Goal: Transaction & Acquisition: Purchase product/service

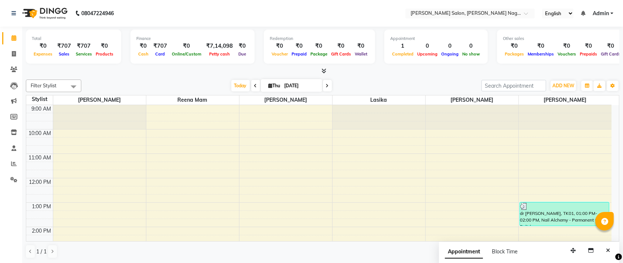
click at [325, 87] on span at bounding box center [327, 85] width 9 height 11
type input "[DATE]"
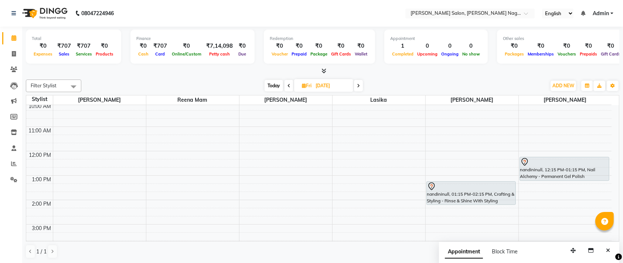
scroll to position [27, 0]
click at [462, 182] on div at bounding box center [471, 186] width 88 height 9
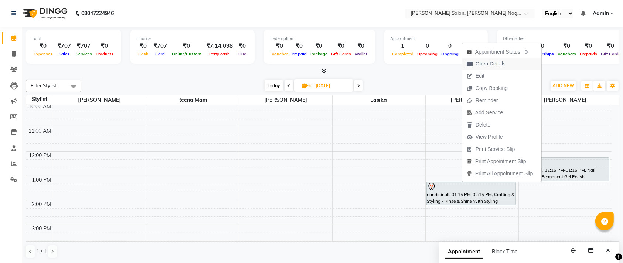
click at [512, 65] on button "Open Details" at bounding box center [502, 64] width 79 height 12
select select "7"
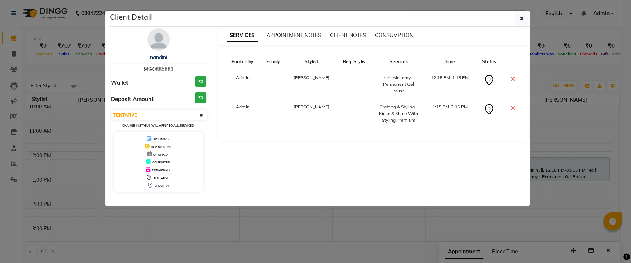
click at [399, 209] on ngb-modal-window "Client Detail nandini 9890885883 Wallet ₹0 Deposit Amount ₹0 Select CONFIRMED T…" at bounding box center [315, 131] width 631 height 263
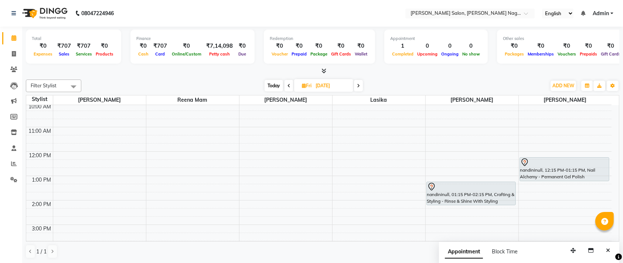
click at [556, 162] on div at bounding box center [565, 162] width 88 height 9
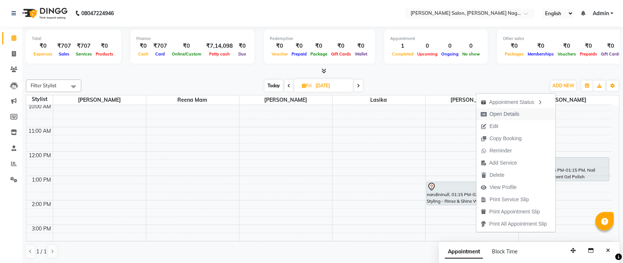
click at [518, 114] on span "Open Details" at bounding box center [501, 114] width 48 height 12
select select "7"
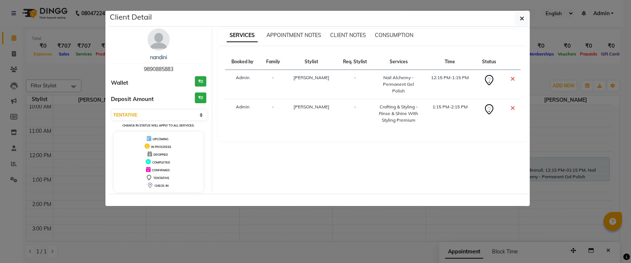
click at [370, 194] on div at bounding box center [319, 200] width 421 height 12
click at [574, 186] on ngb-modal-window "Client Detail nandini 9890885883 Wallet ₹0 Deposit Amount ₹0 Select CONFIRMED T…" at bounding box center [315, 131] width 631 height 263
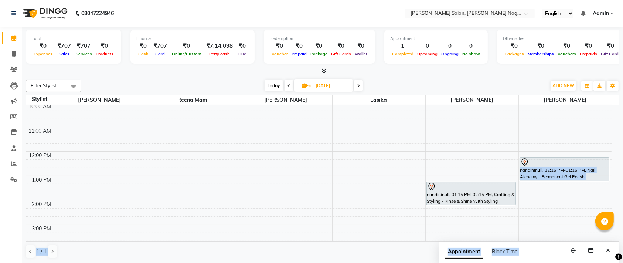
drag, startPoint x: 574, startPoint y: 186, endPoint x: 561, endPoint y: 156, distance: 31.8
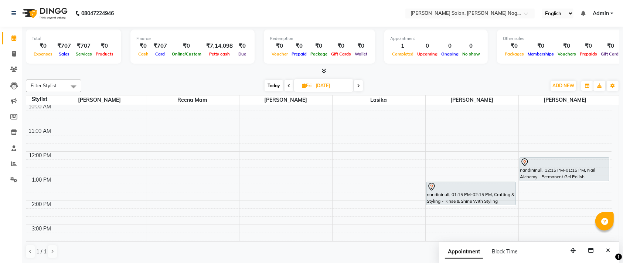
click at [561, 157] on link "nandininull, 12:15 PM-01:15 PM, Nail Alchemy - Permanent Gel Polish" at bounding box center [565, 169] width 90 height 24
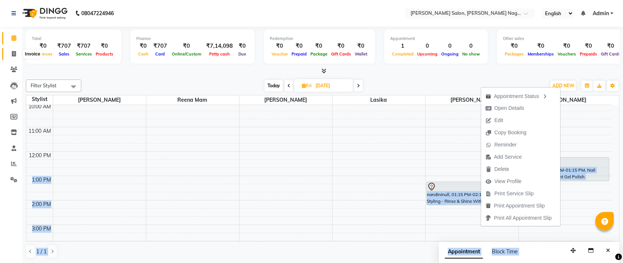
click at [13, 53] on icon at bounding box center [14, 54] width 4 height 6
select select "service"
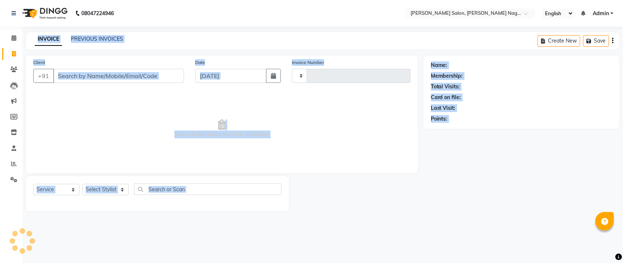
type input "1071"
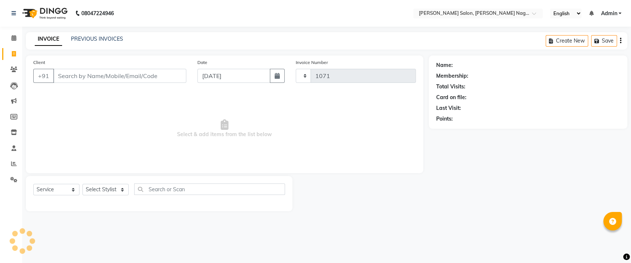
select select "6221"
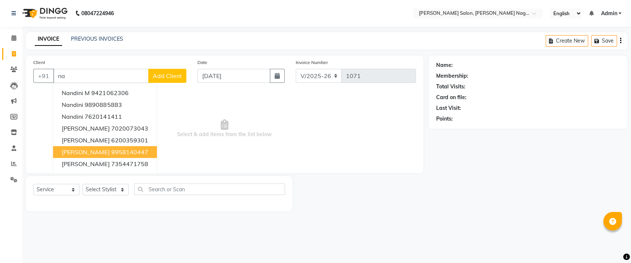
type input "n"
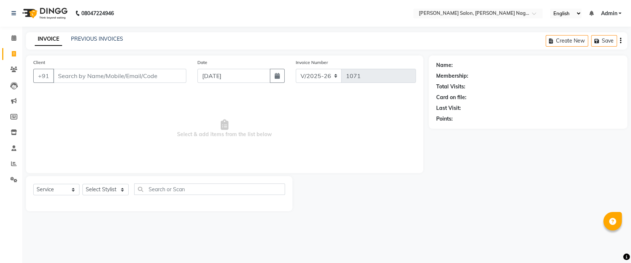
type input "8"
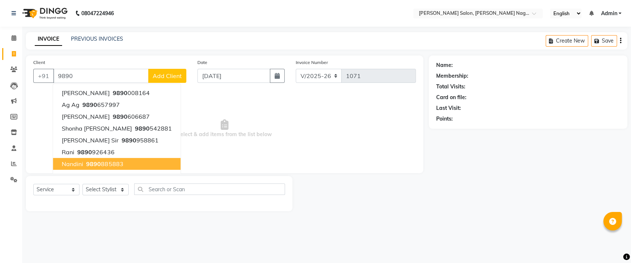
click at [86, 162] on span "9890" at bounding box center [93, 163] width 15 height 7
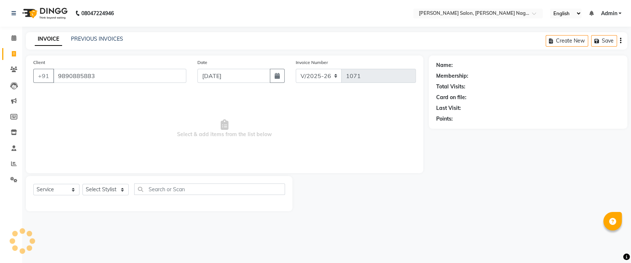
type input "9890885883"
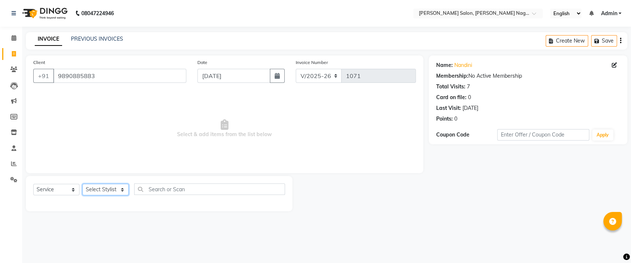
click at [96, 190] on select "Select Stylist [PERSON_NAME] lasika [PERSON_NAME] mam [PERSON_NAME] [PERSON_NAM…" at bounding box center [105, 189] width 46 height 11
select select "83987"
click at [82, 184] on select "Select Stylist [PERSON_NAME] lasika [PERSON_NAME] mam [PERSON_NAME] [PERSON_NAM…" at bounding box center [105, 189] width 46 height 11
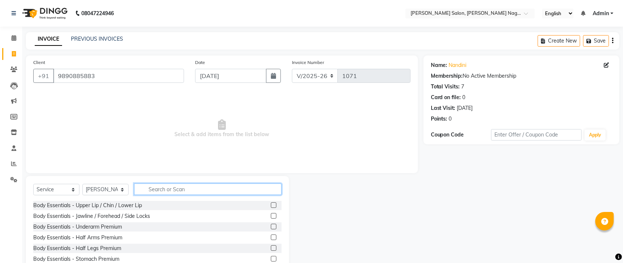
click at [152, 188] on input "text" at bounding box center [208, 188] width 148 height 11
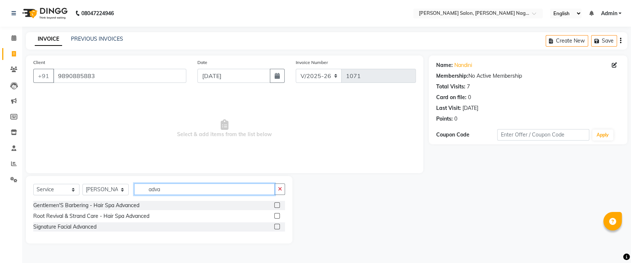
type input "adva"
click at [280, 217] on label at bounding box center [277, 216] width 6 height 6
click at [279, 217] on input "checkbox" at bounding box center [276, 216] width 5 height 5
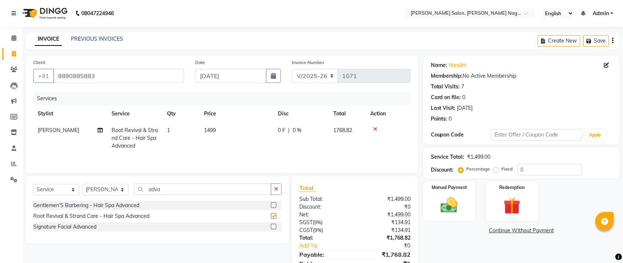
checkbox input "false"
click at [211, 125] on td "1499" at bounding box center [237, 138] width 74 height 32
select select "83987"
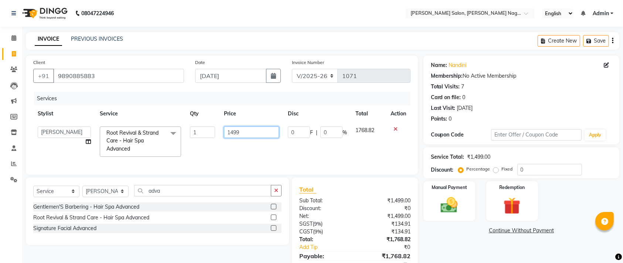
click at [233, 132] on input "1499" at bounding box center [251, 131] width 55 height 11
click at [230, 133] on input "1499" at bounding box center [251, 131] width 55 height 11
type input "2499"
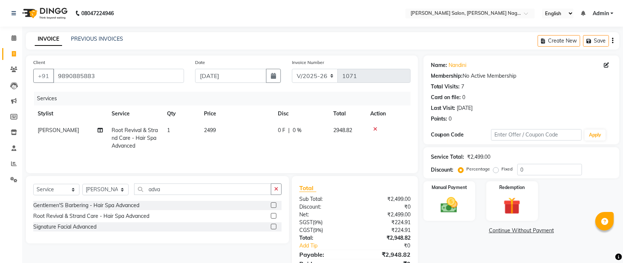
click at [248, 158] on div "Services Stylist Service Qty Price Disc Total Action [PERSON_NAME] Root Revival…" at bounding box center [222, 129] width 378 height 74
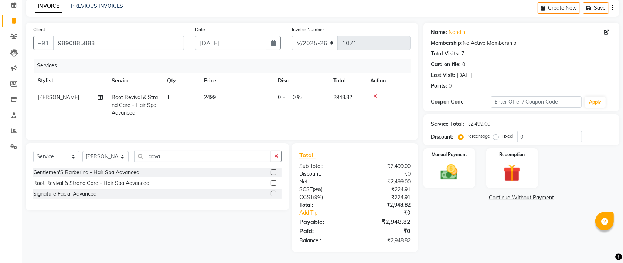
click at [438, 238] on div "Name: [PERSON_NAME] Membership: No Active Membership Total Visits: 7 Card on fi…" at bounding box center [525, 137] width 202 height 229
click at [441, 162] on img at bounding box center [449, 172] width 29 height 20
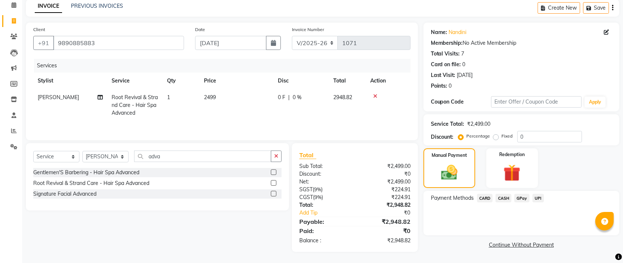
click at [483, 196] on span "CARD" at bounding box center [485, 198] width 16 height 9
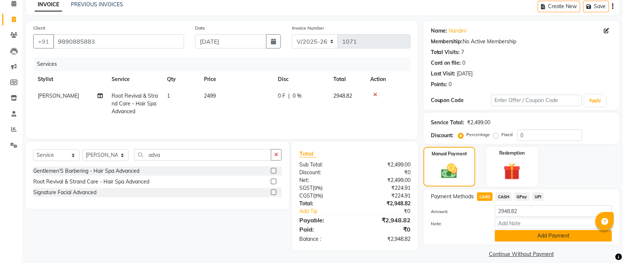
click at [531, 237] on button "Add Payment" at bounding box center [553, 235] width 117 height 11
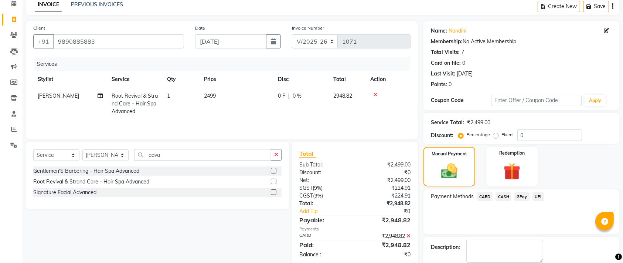
scroll to position [73, 0]
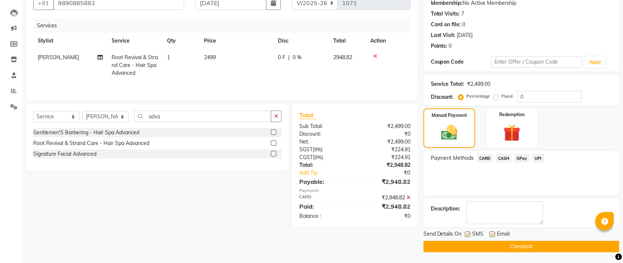
click at [529, 243] on button "Checkout" at bounding box center [522, 246] width 196 height 11
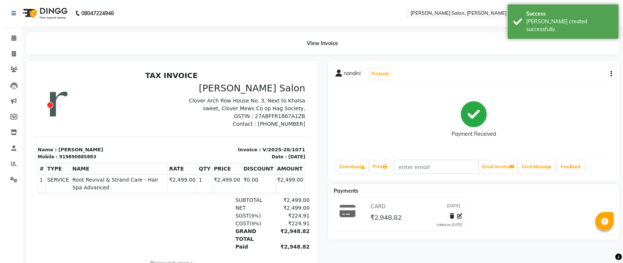
scroll to position [38, 0]
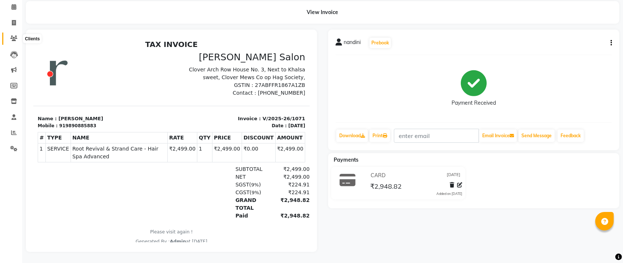
click at [14, 34] on span at bounding box center [13, 38] width 13 height 9
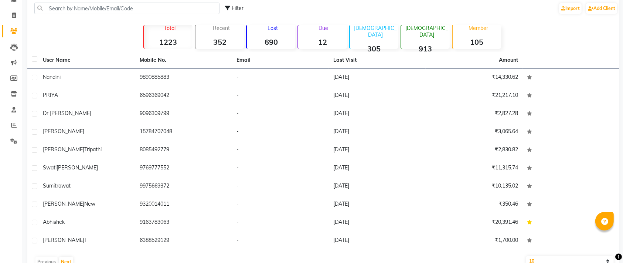
scroll to position [9, 0]
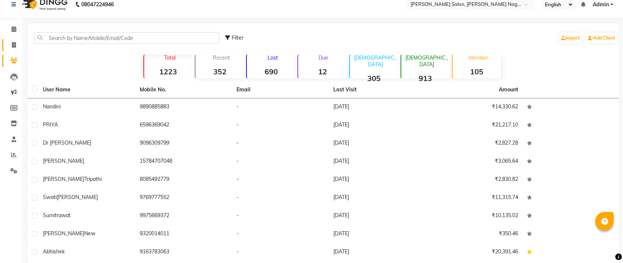
click at [12, 50] on link "Invoice" at bounding box center [11, 45] width 18 height 12
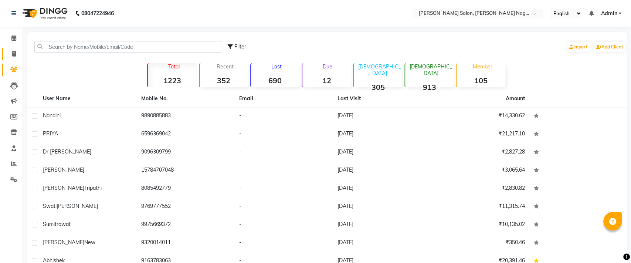
select select "6221"
select select "service"
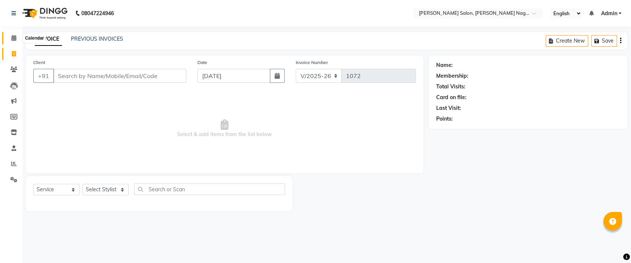
click at [14, 40] on icon at bounding box center [13, 38] width 5 height 6
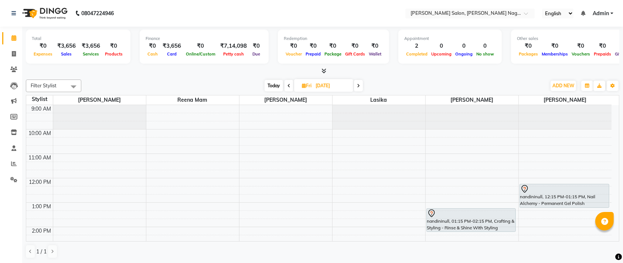
click at [272, 88] on span "Today" at bounding box center [274, 85] width 18 height 11
type input "[DATE]"
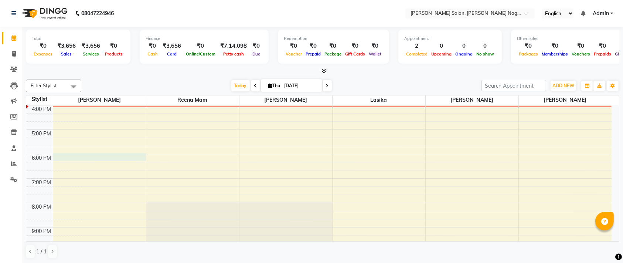
click at [98, 155] on div "9:00 AM 10:00 AM 11:00 AM 12:00 PM 1:00 PM 2:00 PM 3:00 PM 4:00 PM 5:00 PM 6:00…" at bounding box center [319, 118] width 586 height 366
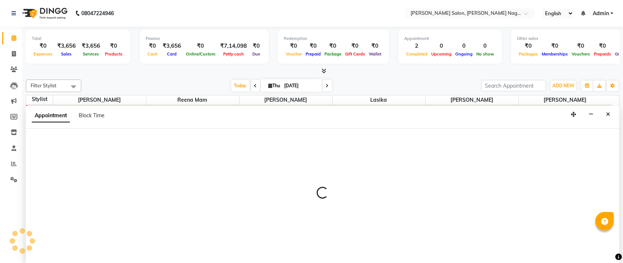
scroll to position [0, 0]
select select "74657"
select select "1080"
select select "tentative"
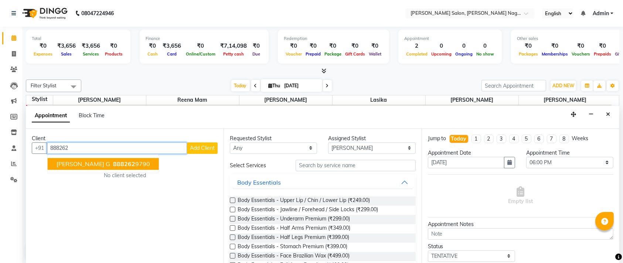
click at [113, 165] on span "888262" at bounding box center [124, 163] width 22 height 7
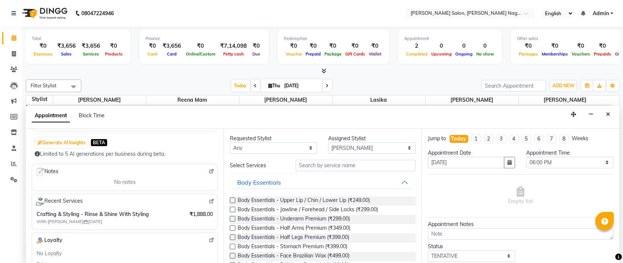
scroll to position [74, 0]
type input "8882629790"
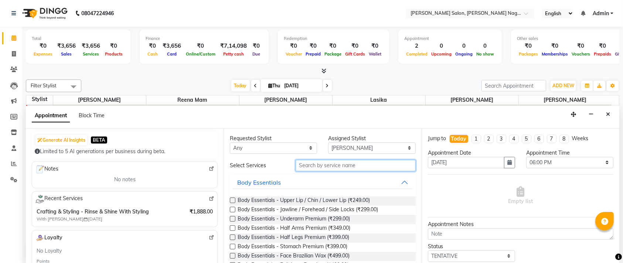
click at [313, 169] on input "text" at bounding box center [356, 165] width 120 height 11
type input "h"
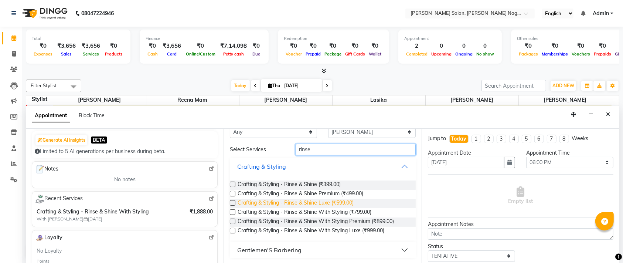
scroll to position [0, 0]
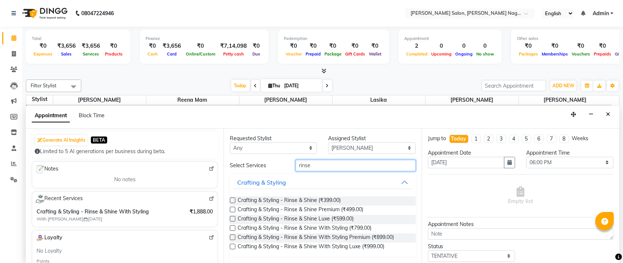
click at [345, 166] on input "rinse" at bounding box center [356, 165] width 120 height 11
type input "rin"
click at [234, 245] on label at bounding box center [233, 247] width 6 height 6
click at [234, 245] on input "checkbox" at bounding box center [232, 247] width 5 height 5
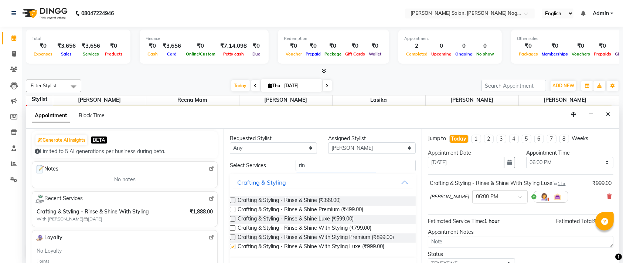
checkbox input "false"
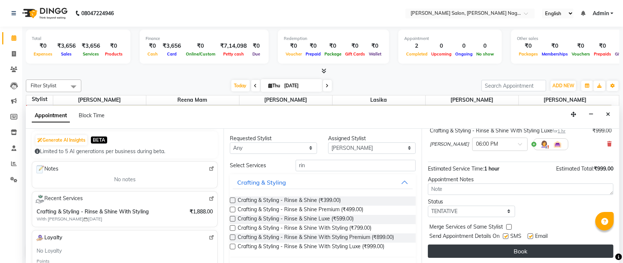
click at [511, 250] on button "Book" at bounding box center [521, 250] width 186 height 13
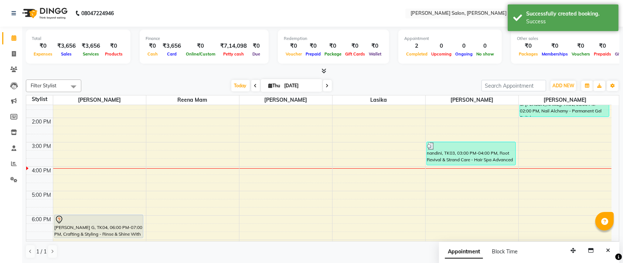
scroll to position [110, 0]
click at [11, 160] on span at bounding box center [13, 164] width 13 height 9
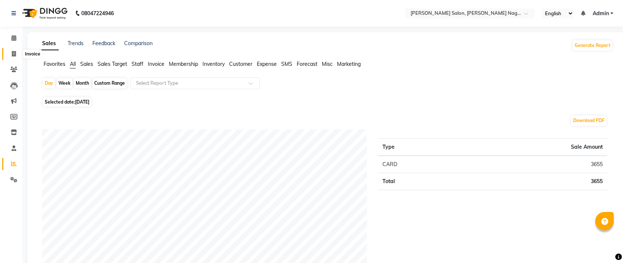
click at [14, 54] on icon at bounding box center [14, 54] width 4 height 6
select select "service"
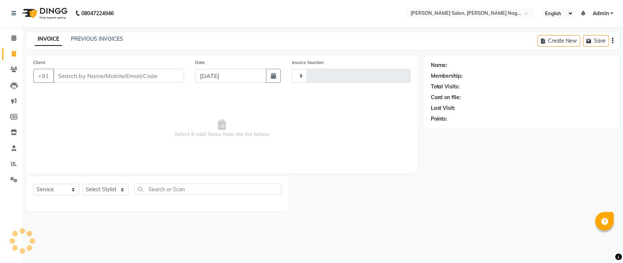
type input "1072"
select select "6221"
click at [12, 114] on icon at bounding box center [13, 117] width 7 height 6
select select
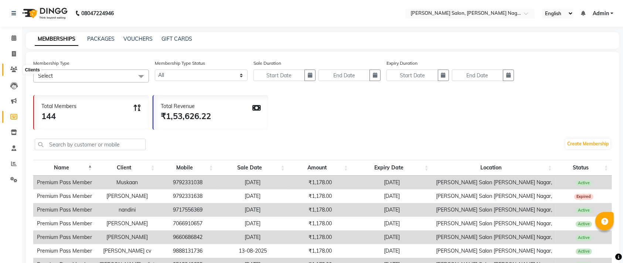
click at [9, 68] on span at bounding box center [13, 69] width 13 height 9
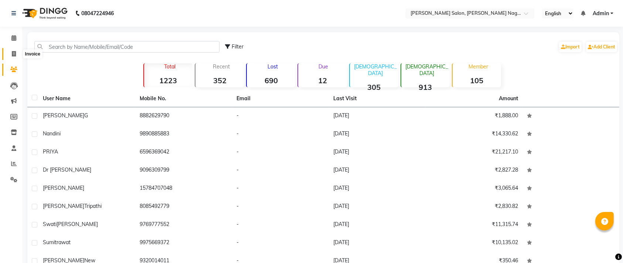
click at [13, 58] on span at bounding box center [13, 54] width 13 height 9
select select "6221"
select select "service"
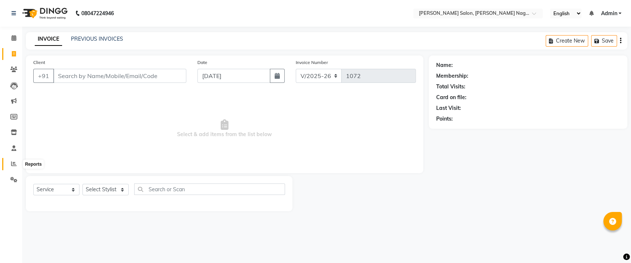
click at [7, 165] on span at bounding box center [13, 164] width 13 height 9
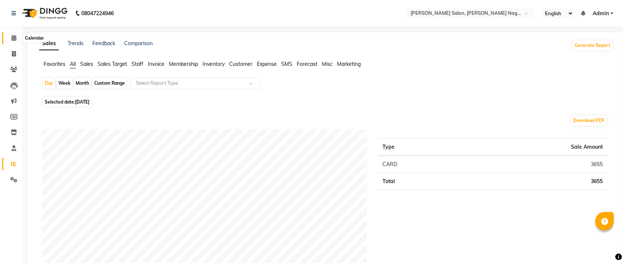
click at [15, 37] on icon at bounding box center [13, 38] width 5 height 6
